Goal: Transaction & Acquisition: Book appointment/travel/reservation

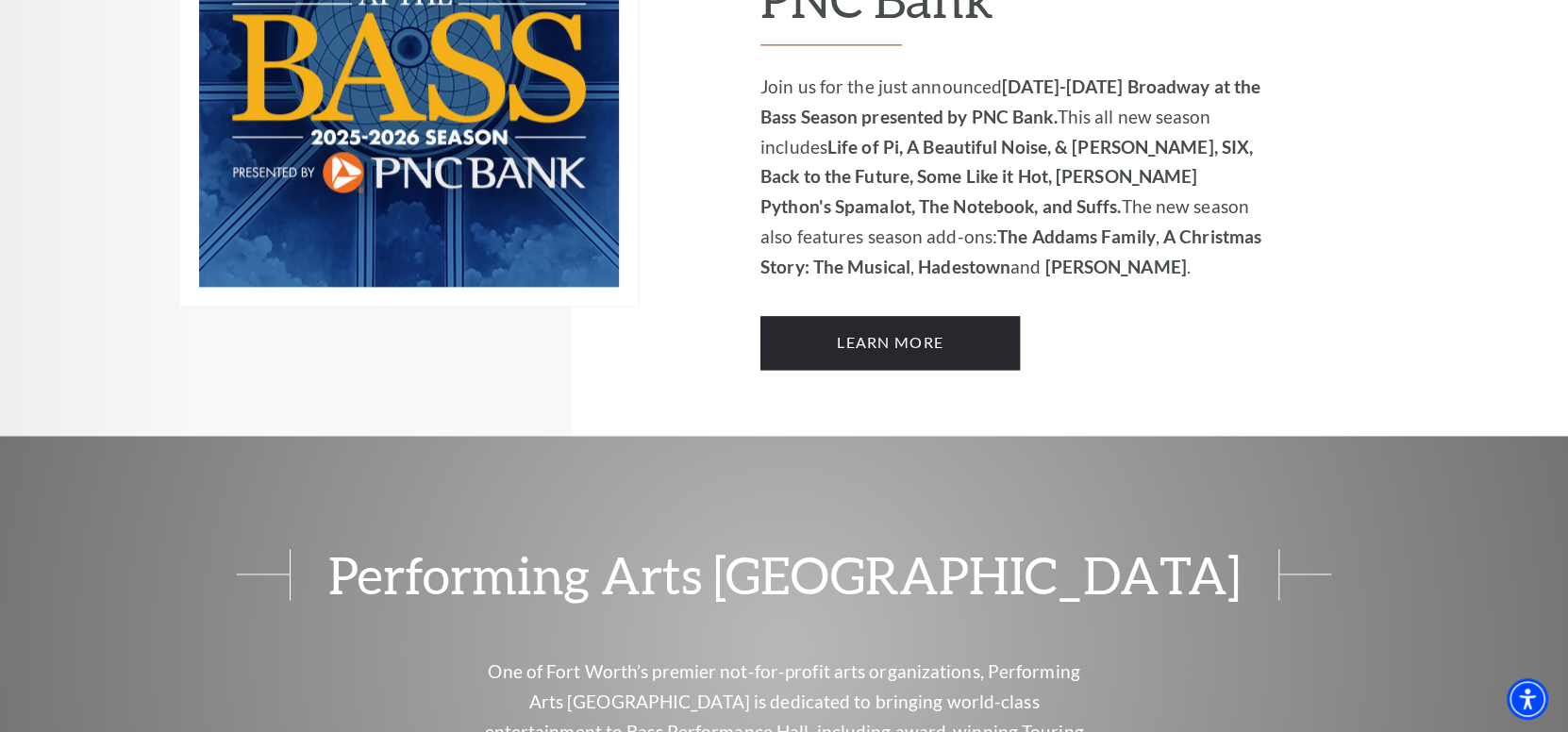
scroll to position [1519, 0]
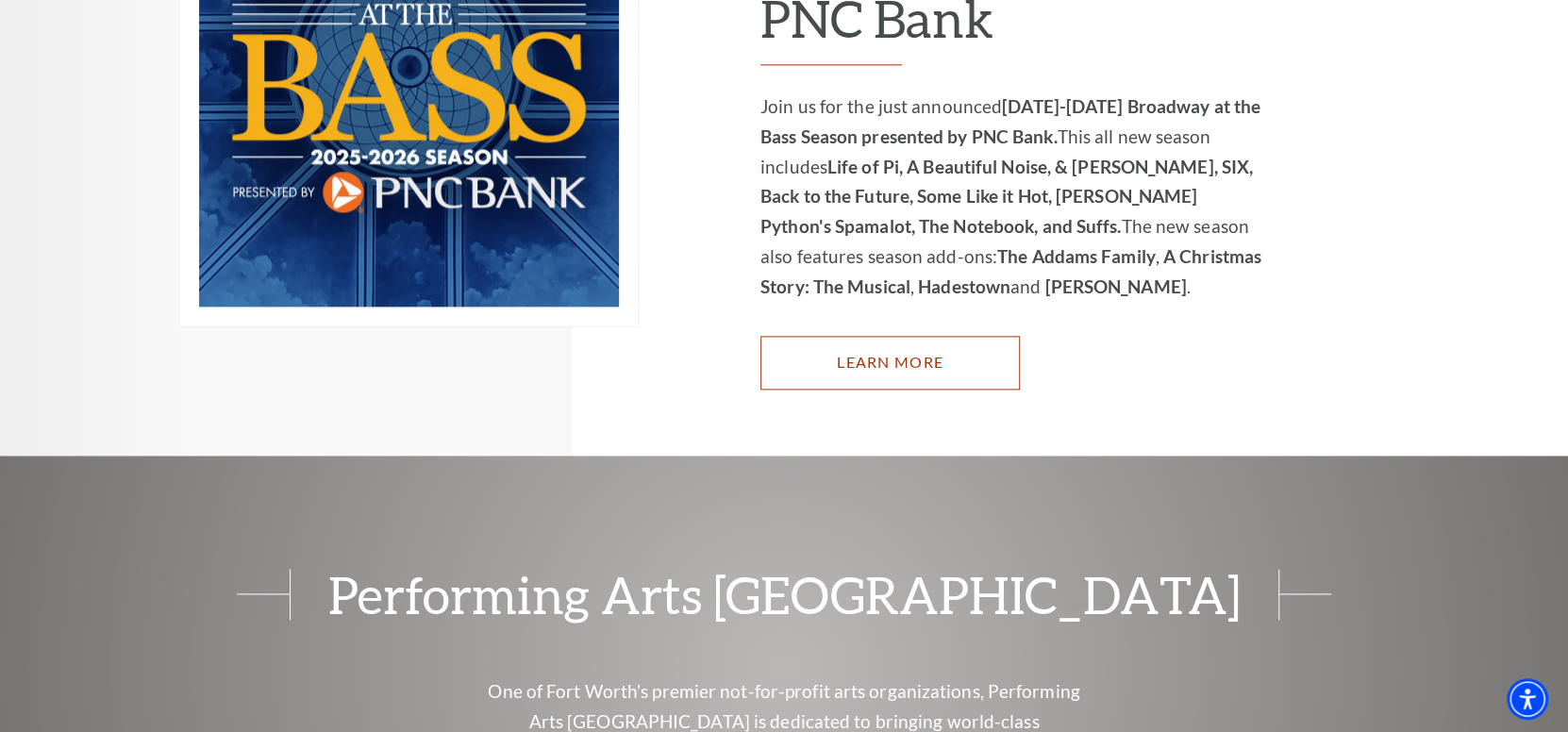
click at [811, 336] on link "Learn More" at bounding box center [891, 362] width 260 height 53
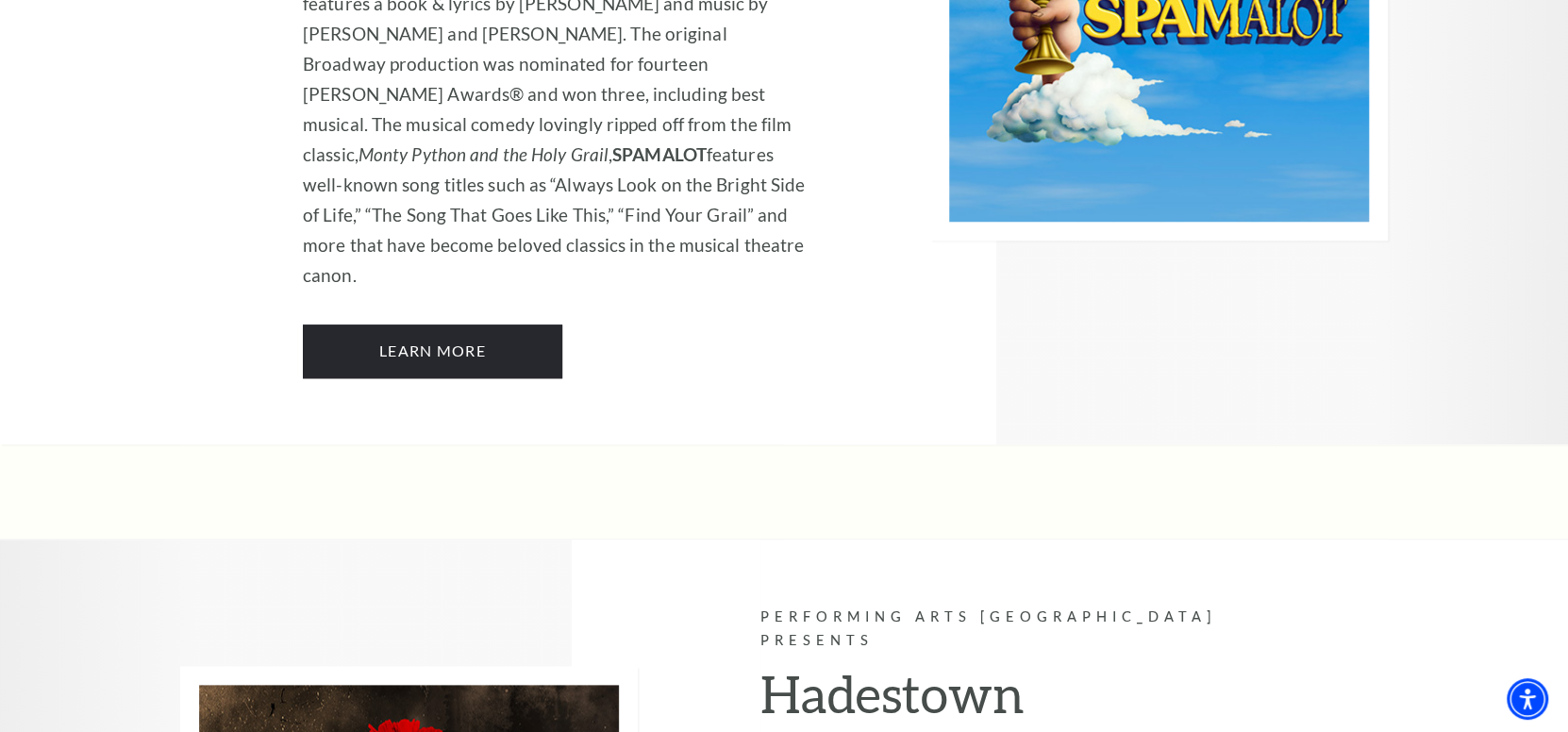
scroll to position [10556, 0]
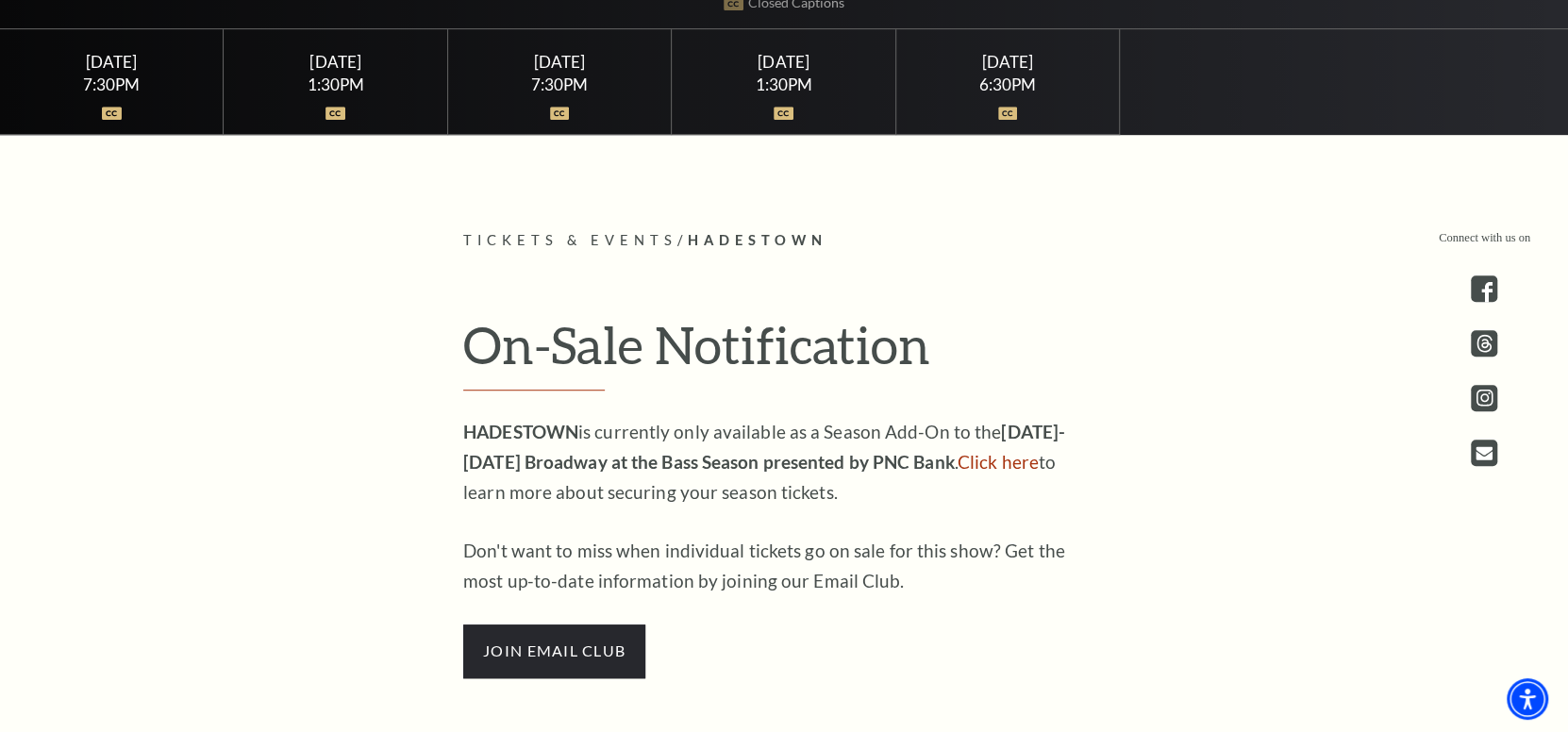
scroll to position [704, 0]
